Goal: Check status

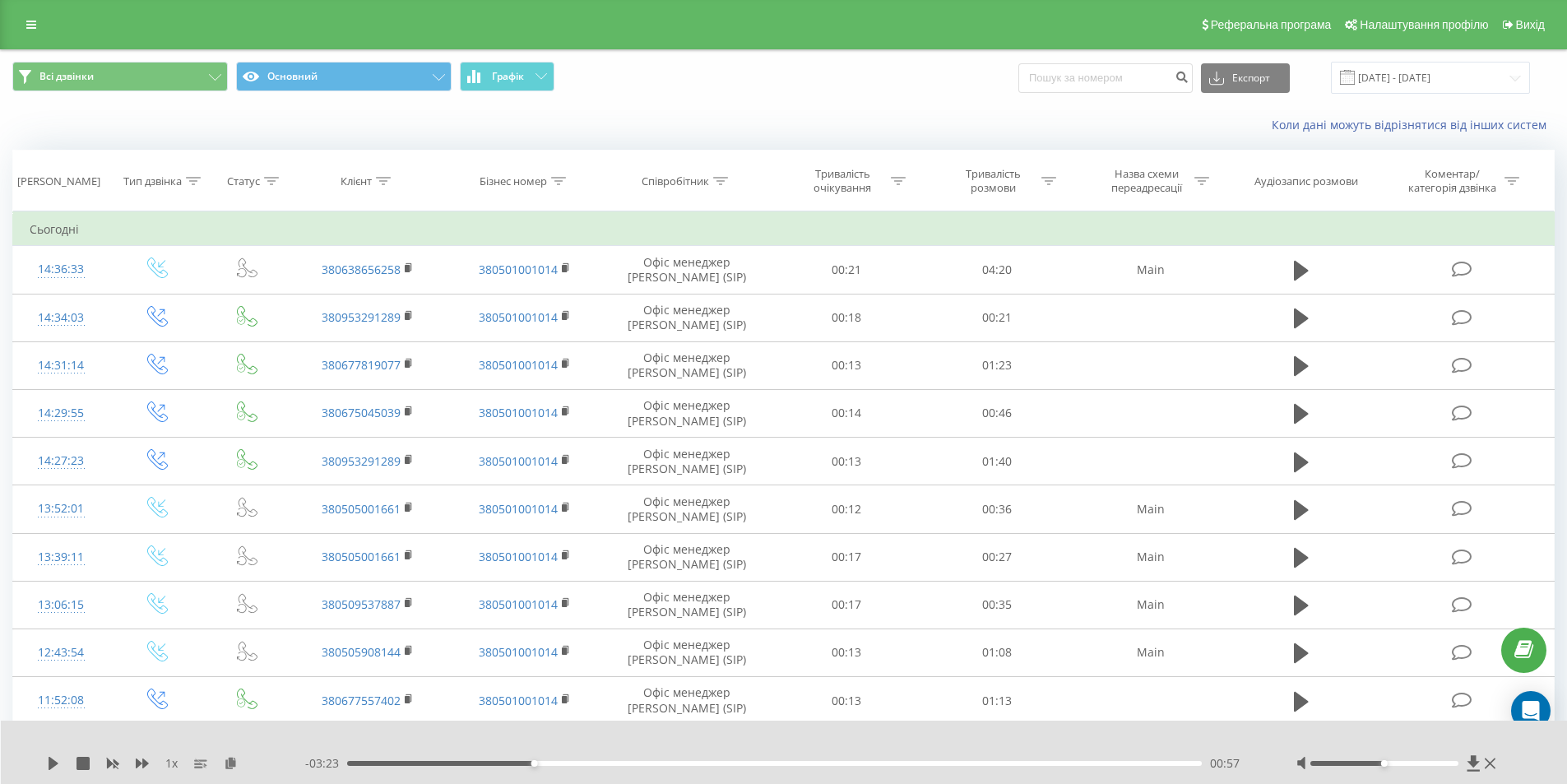
click at [43, 33] on link at bounding box center [31, 24] width 30 height 23
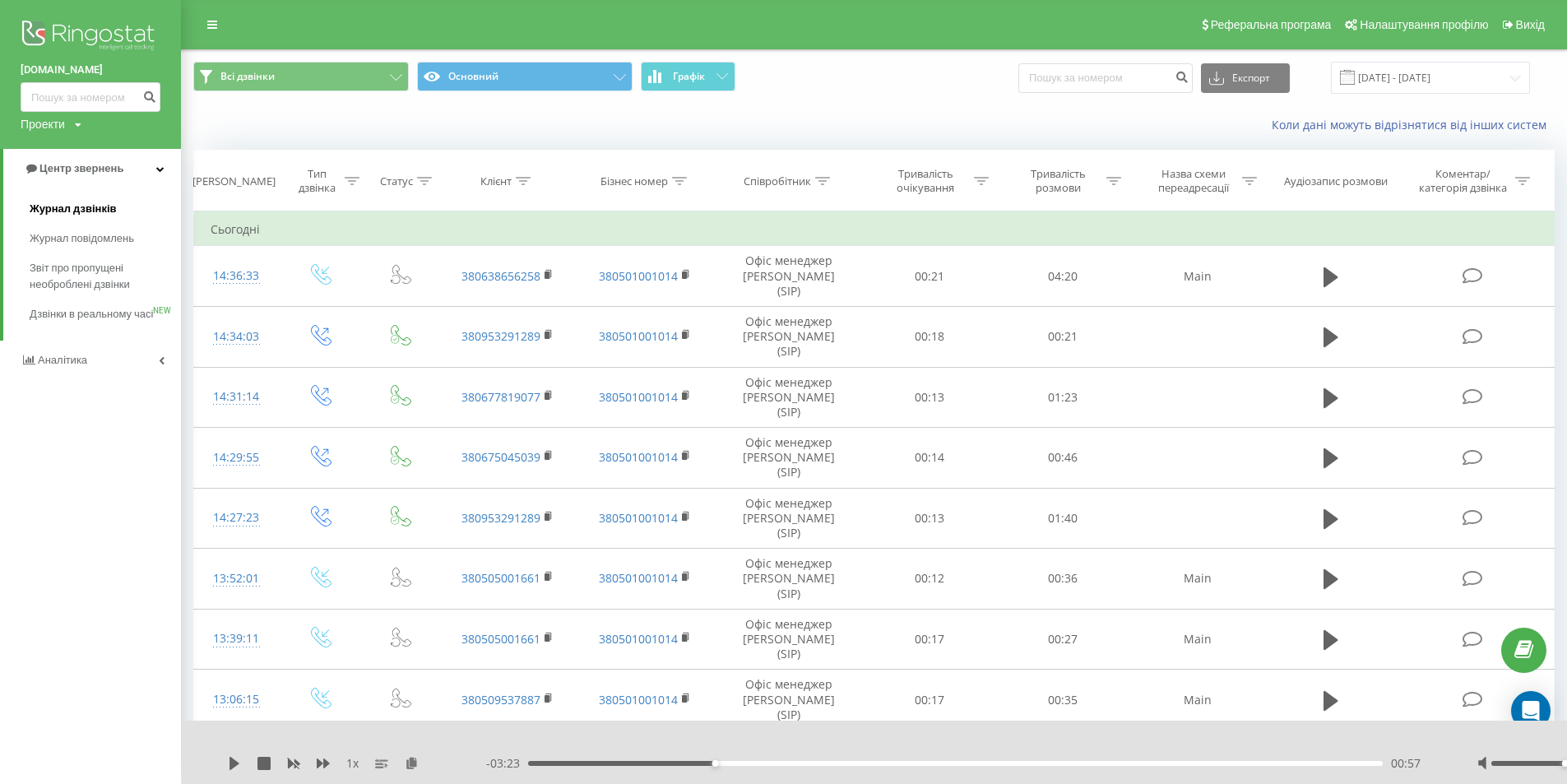
click at [80, 204] on span "Журнал дзвінків" at bounding box center [73, 209] width 87 height 17
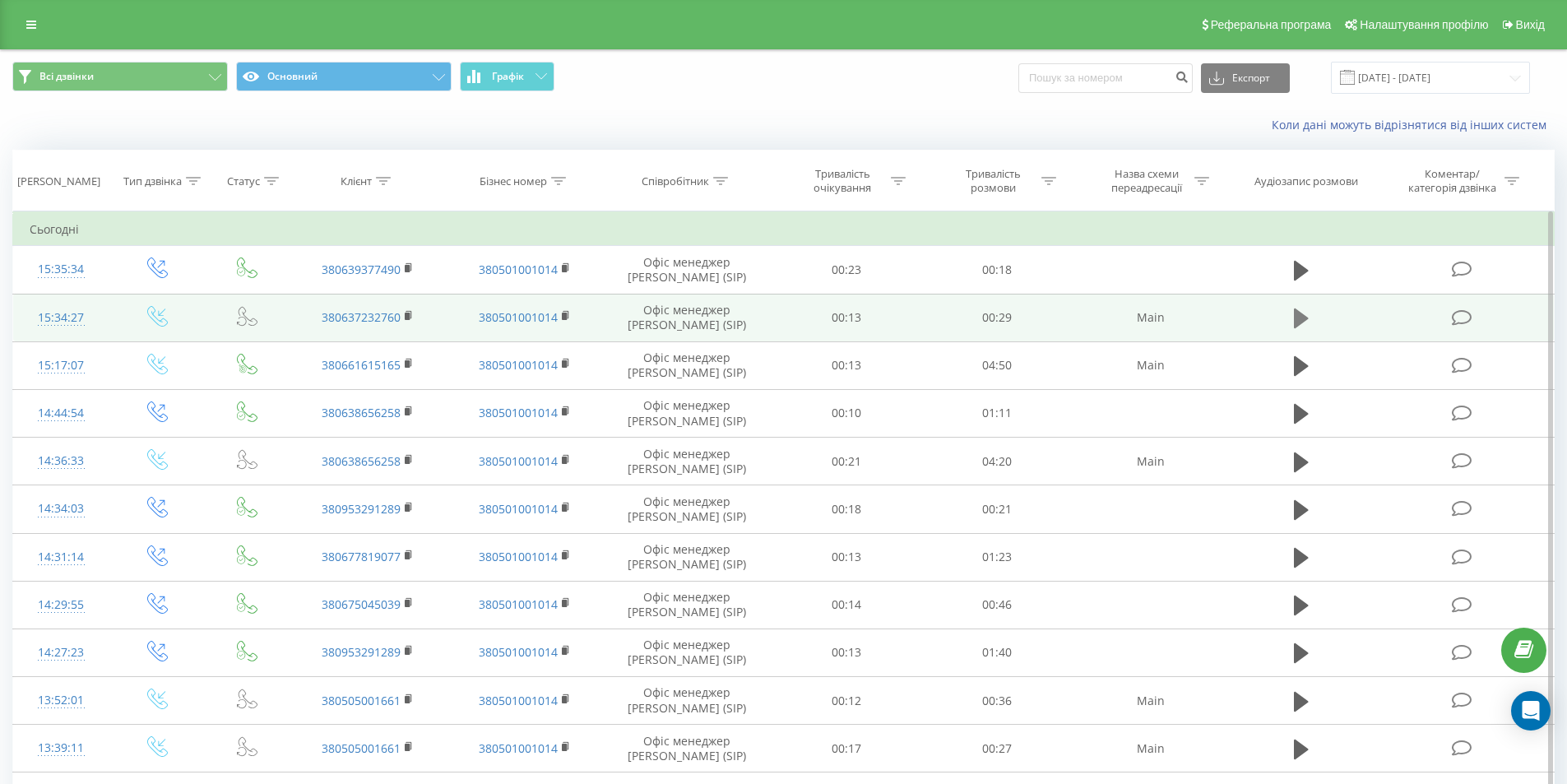
click at [1306, 309] on icon at bounding box center [1301, 318] width 15 height 23
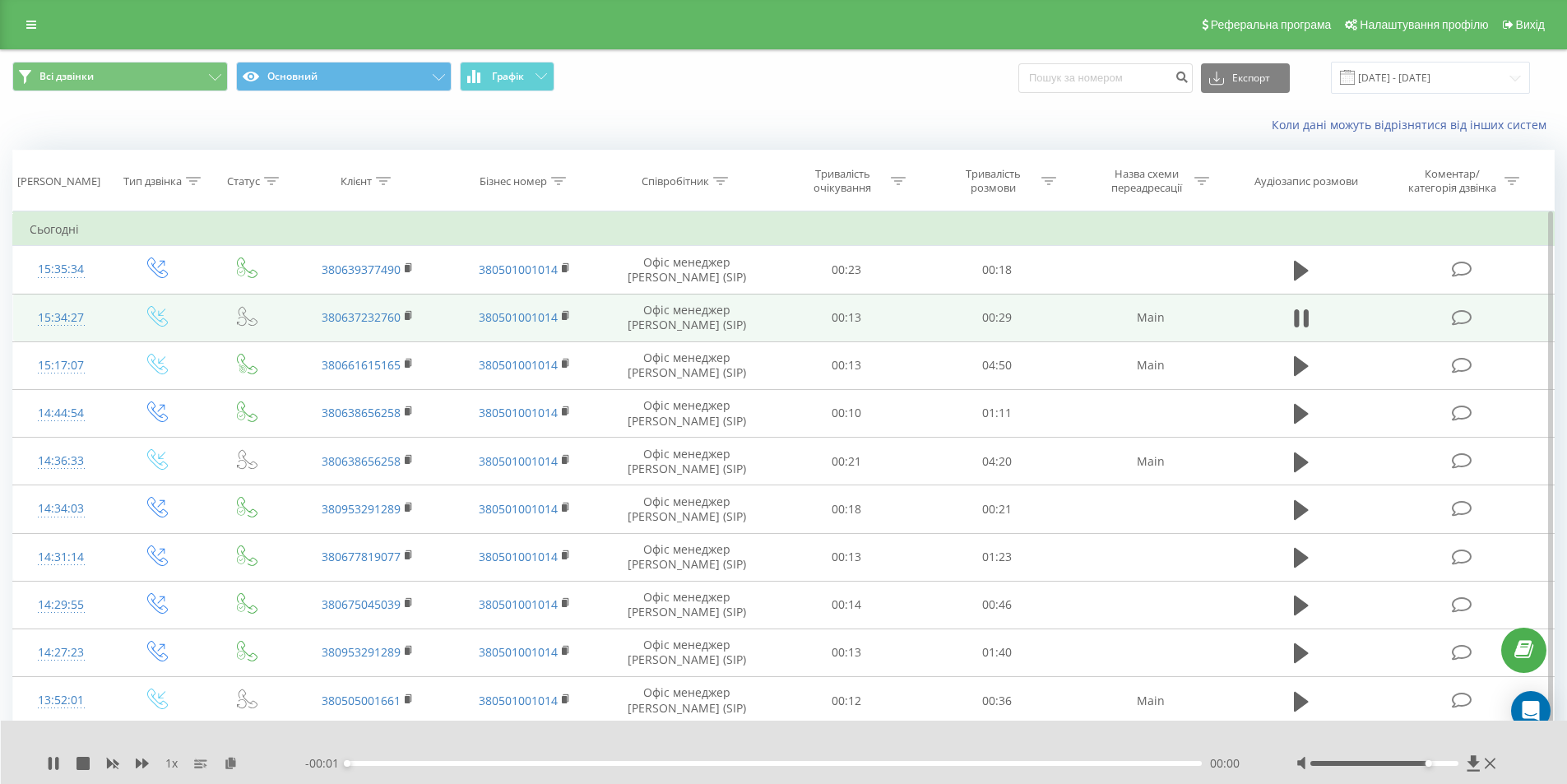
click at [1431, 765] on div at bounding box center [1384, 763] width 148 height 5
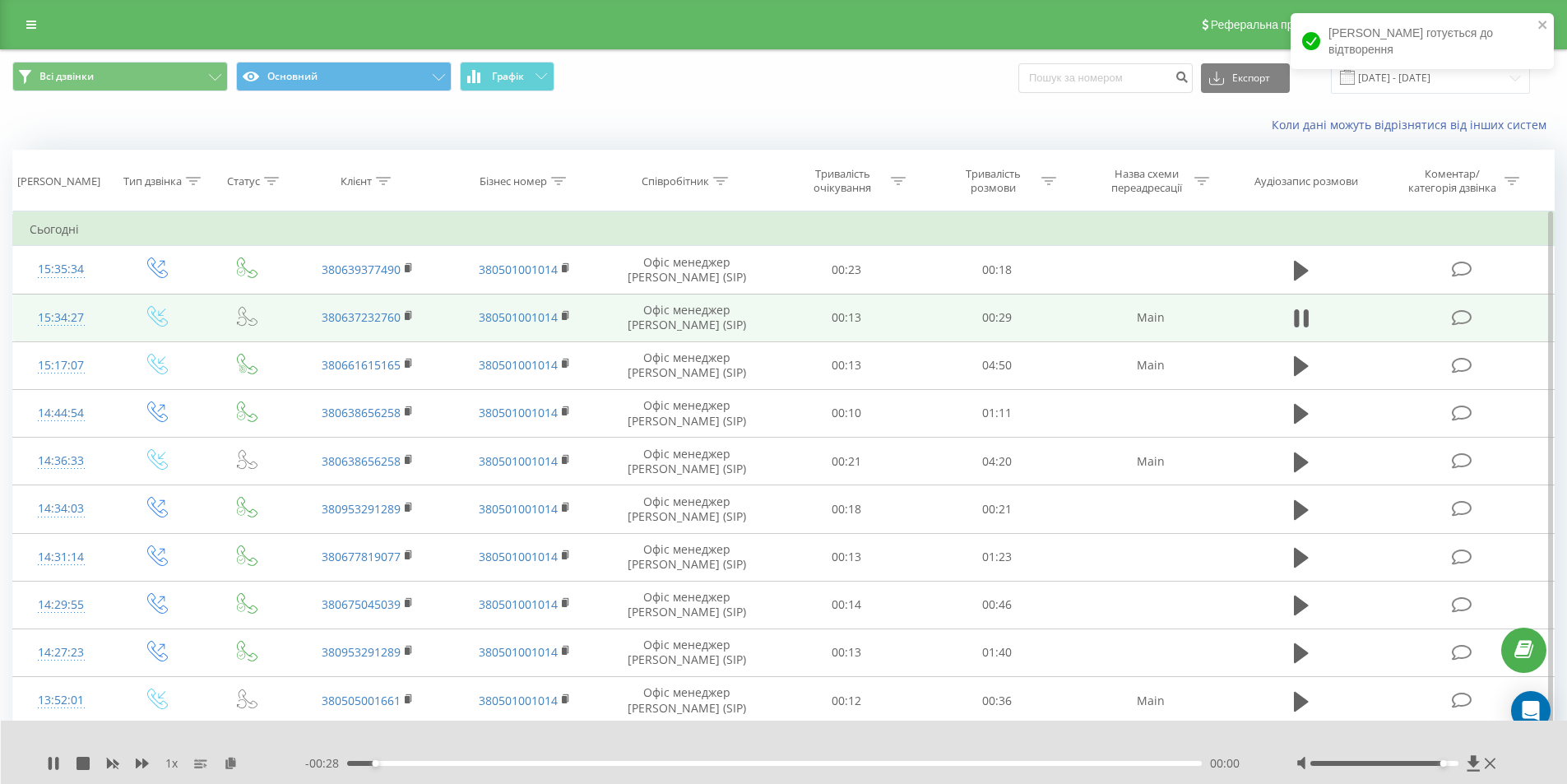
click at [1445, 761] on div at bounding box center [1384, 763] width 148 height 5
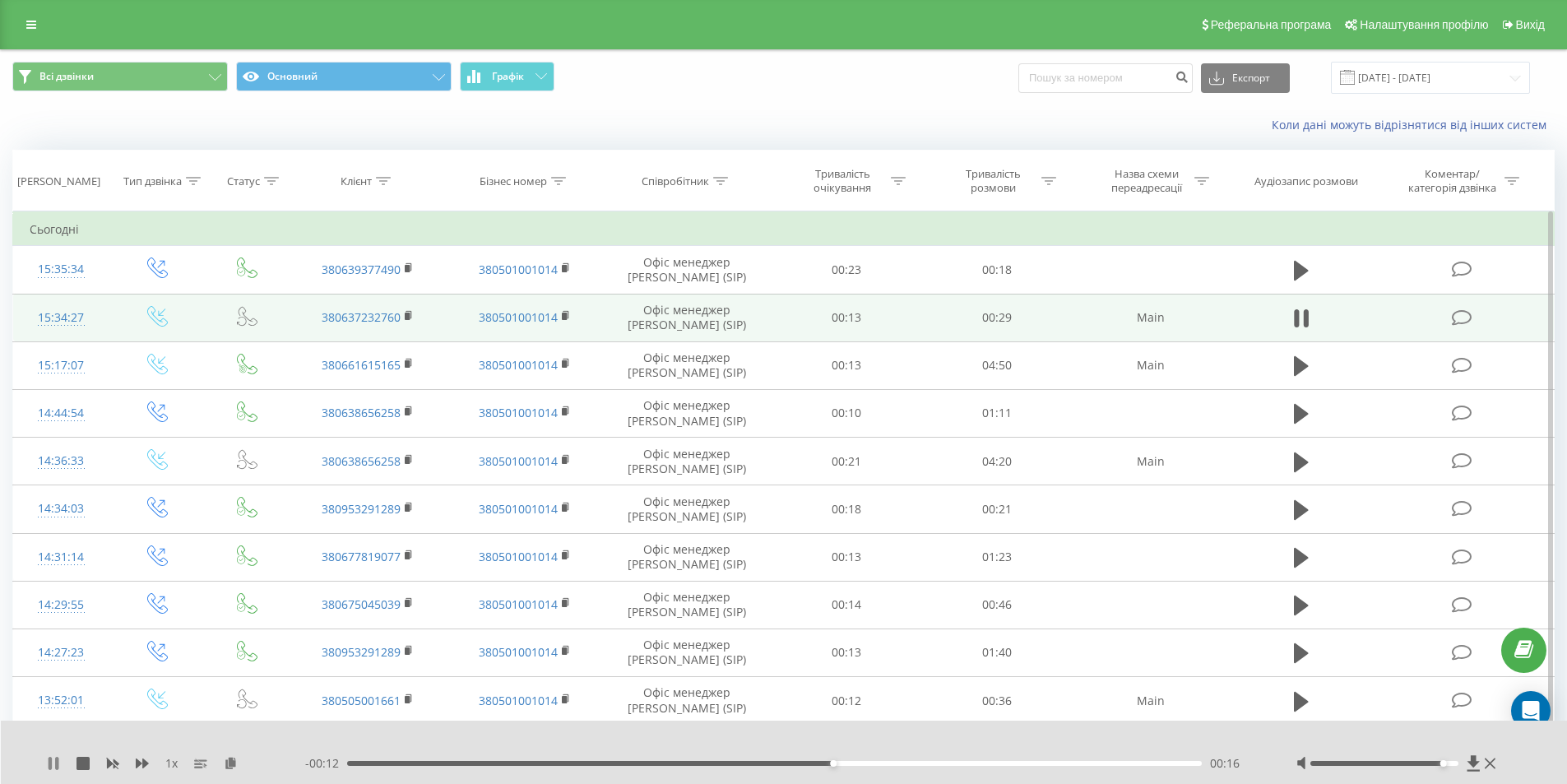
click at [52, 764] on icon at bounding box center [51, 763] width 3 height 13
